Goal: Transaction & Acquisition: Obtain resource

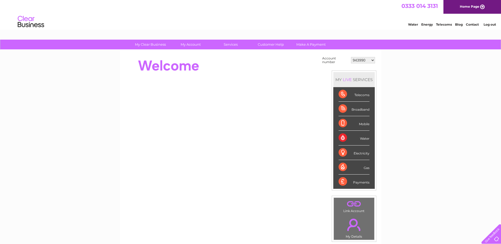
click at [364, 60] on select "943990 997180 1100436 1136008 1145621 3025650 30264716 30265126 30274253 302771…" at bounding box center [363, 60] width 24 height 6
click at [394, 92] on div "My Clear Business Login Details My Details My Preferences Link Account My Accou…" at bounding box center [250, 189] width 501 height 298
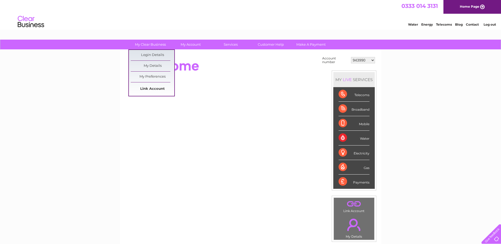
click at [150, 87] on link "Link Account" at bounding box center [153, 89] width 44 height 11
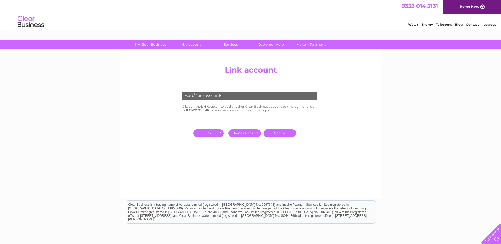
click at [221, 133] on input "submit" at bounding box center [209, 132] width 32 height 7
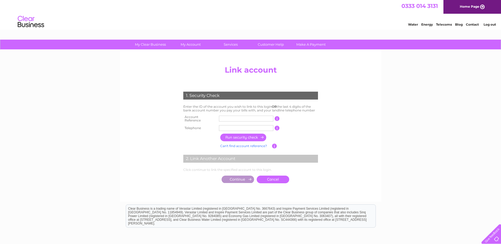
click at [235, 117] on input "text" at bounding box center [246, 119] width 54 height 6
type input "30322844"
click at [238, 126] on input "text" at bounding box center [246, 128] width 54 height 6
type input "03451555555"
click at [242, 137] on input "button" at bounding box center [243, 138] width 46 height 8
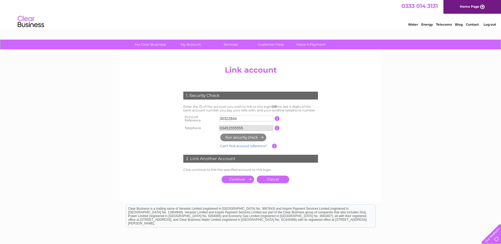
click at [252, 178] on input "submit" at bounding box center [238, 179] width 32 height 7
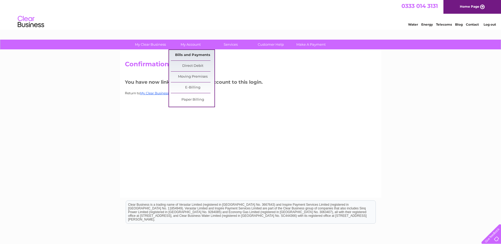
drag, startPoint x: 192, startPoint y: 50, endPoint x: 207, endPoint y: 56, distance: 16.3
click at [192, 50] on link "Bills and Payments" at bounding box center [193, 55] width 44 height 11
click at [190, 54] on link "Bills and Payments" at bounding box center [193, 55] width 44 height 11
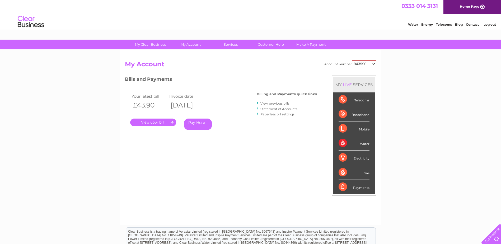
click at [371, 63] on select "943990 997180 1100436 1136008 1145621 3025650 30264716 30265126 30274253 302771…" at bounding box center [364, 64] width 25 height 7
select select "30322844"
click at [352, 61] on select "943990 997180 1100436 1136008 1145621 3025650 30264716 30265126 30274253 302771…" at bounding box center [364, 64] width 25 height 7
click at [166, 122] on link "." at bounding box center [153, 123] width 46 height 8
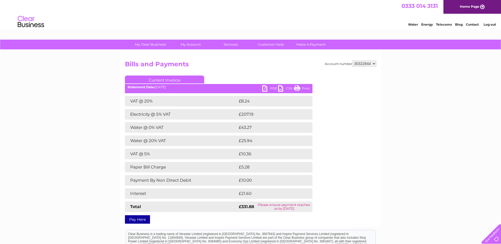
click at [267, 89] on link "PDF" at bounding box center [270, 89] width 16 height 8
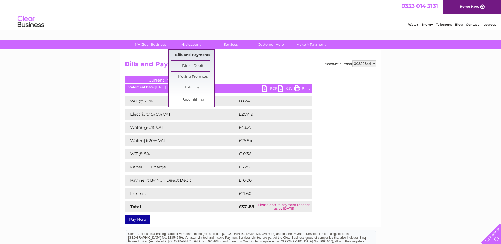
drag, startPoint x: 189, startPoint y: 53, endPoint x: 209, endPoint y: 59, distance: 20.8
click at [189, 53] on link "Bills and Payments" at bounding box center [193, 55] width 44 height 11
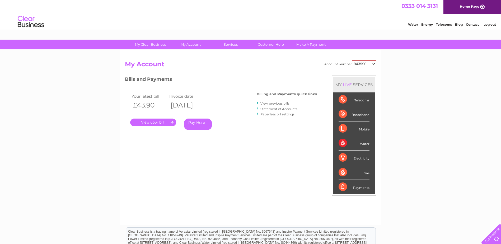
click at [373, 63] on select "943990 997180 1100436 1136008 1145621 3025650 30264716 30265126 30274253 302771…" at bounding box center [364, 64] width 25 height 7
select select "30322844"
click at [352, 61] on select "943990 997180 1100436 1136008 1145621 3025650 30264716 30265126 30274253 302771…" at bounding box center [364, 64] width 25 height 7
click at [264, 105] on link "View previous bills" at bounding box center [274, 103] width 29 height 4
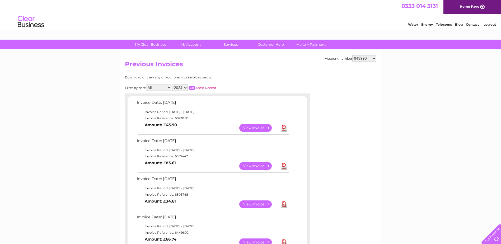
click at [358, 58] on select "943990 997180 1100436 1136008 1145621 3025650 30264716 30265126 30274253 302771…" at bounding box center [364, 58] width 24 height 6
select select "30322844"
click at [352, 55] on select "943990 997180 1100436 1136008 1145621 3025650 30264716 30265126 30274253 302771…" at bounding box center [364, 58] width 24 height 6
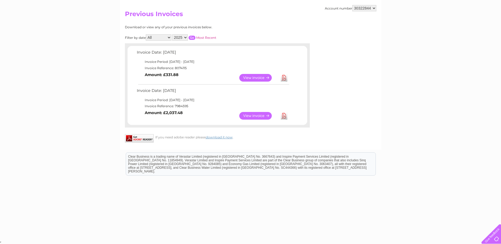
scroll to position [24, 0]
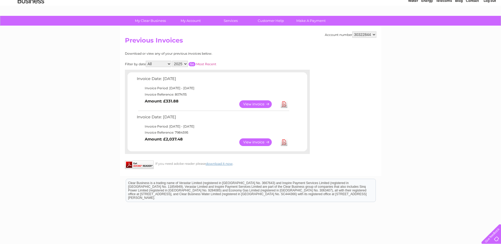
click at [284, 143] on link "Download" at bounding box center [284, 142] width 7 height 8
